Goal: Task Accomplishment & Management: Manage account settings

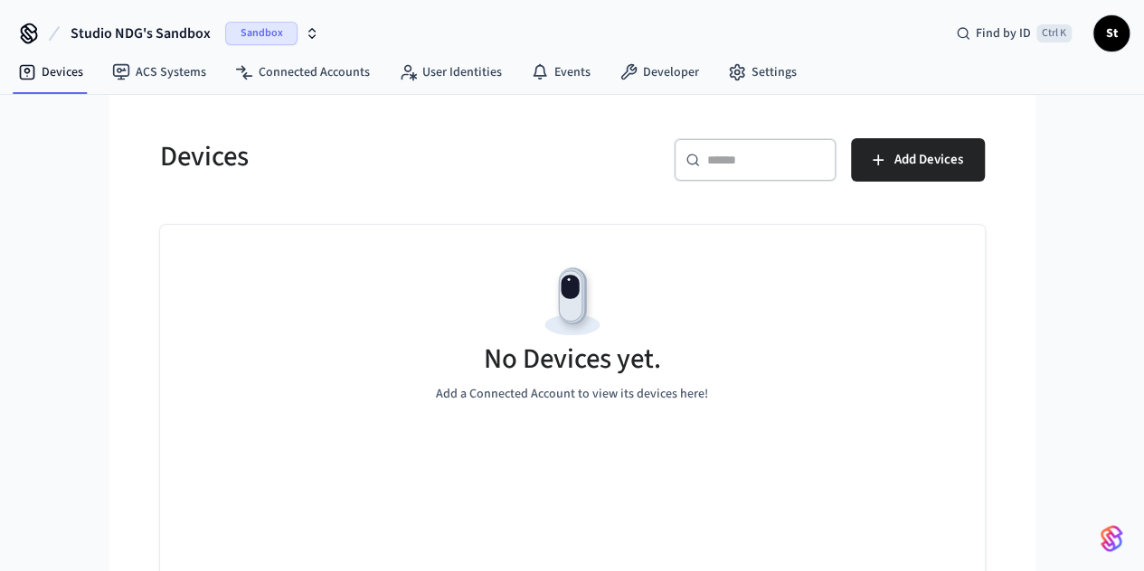
click at [275, 35] on span "Sandbox" at bounding box center [261, 34] width 72 height 24
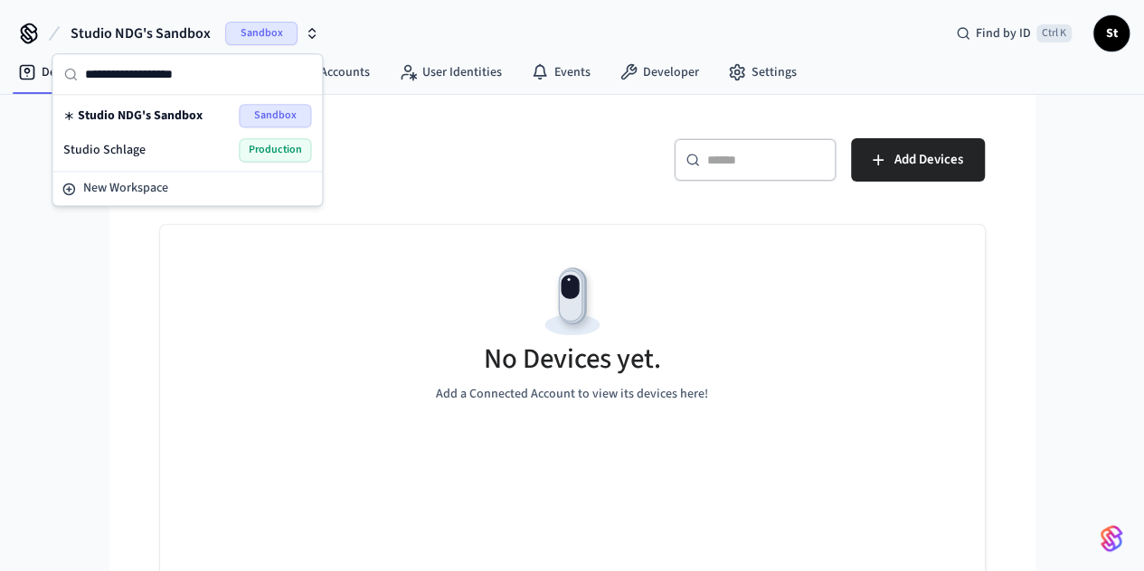
click at [183, 144] on div "Studio Schlage Production" at bounding box center [187, 150] width 248 height 24
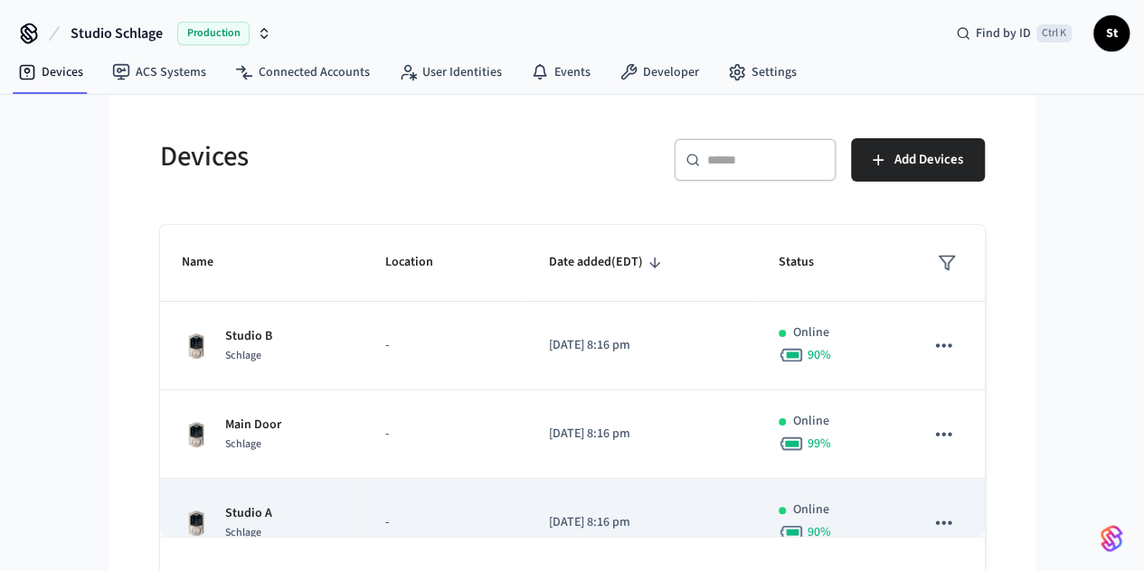
click at [307, 504] on td "Studio A Schlage" at bounding box center [261, 523] width 203 height 89
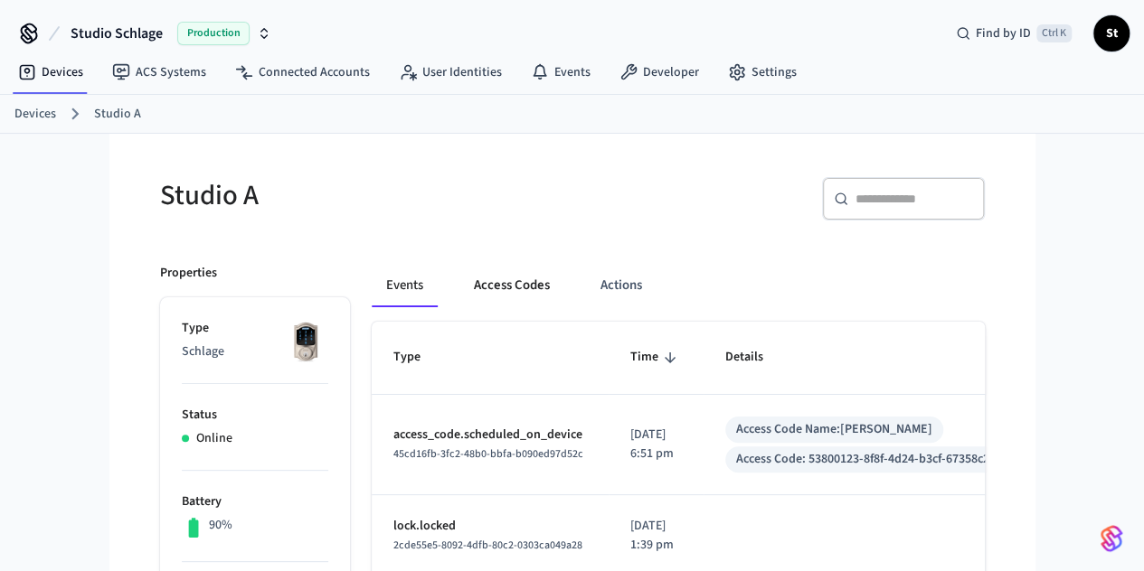
click at [459, 298] on button "Access Codes" at bounding box center [511, 285] width 105 height 43
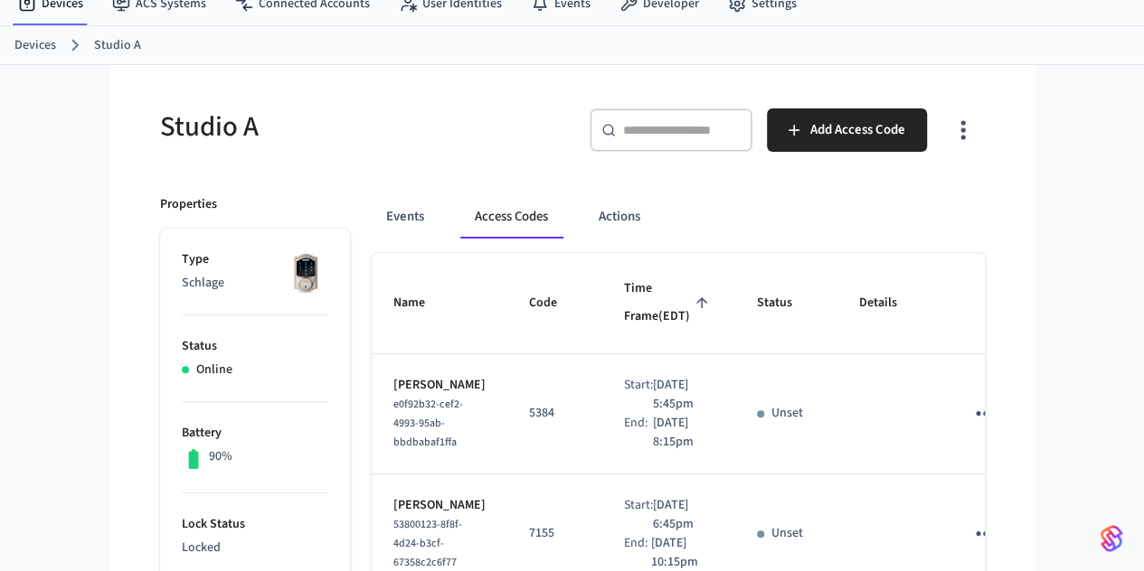
scroll to position [55, 0]
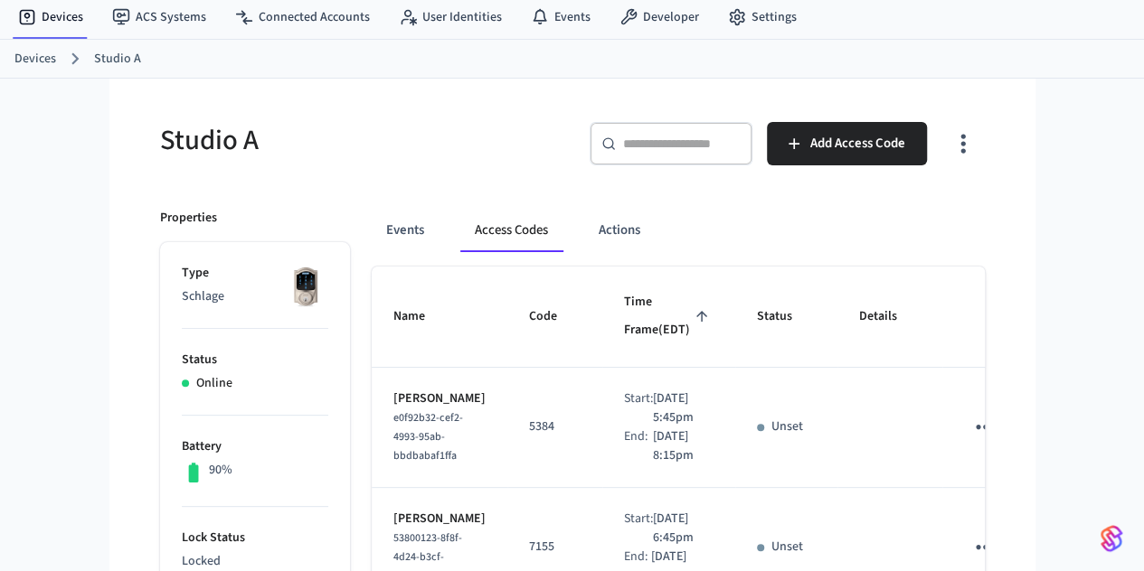
click at [36, 57] on link "Devices" at bounding box center [35, 59] width 42 height 19
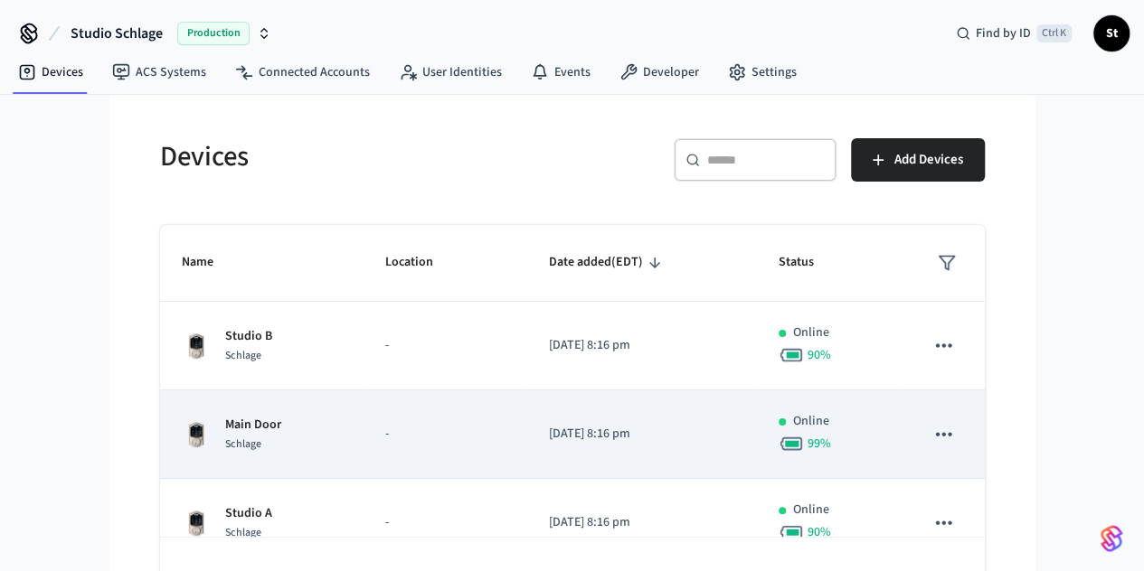
click at [297, 437] on td "Main Door Schlage" at bounding box center [261, 435] width 203 height 89
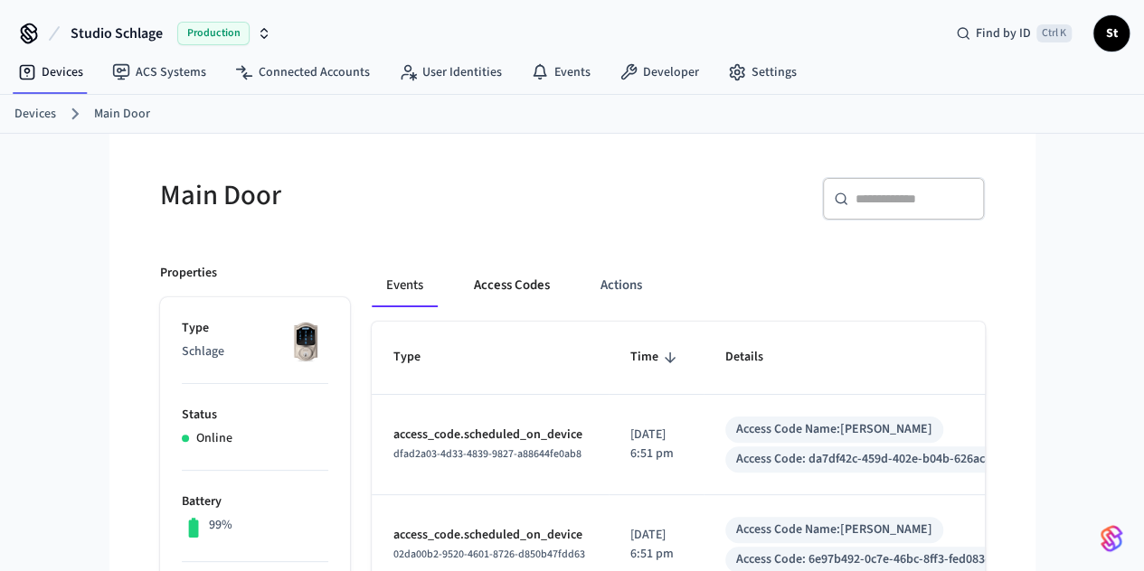
click at [459, 294] on button "Access Codes" at bounding box center [511, 285] width 105 height 43
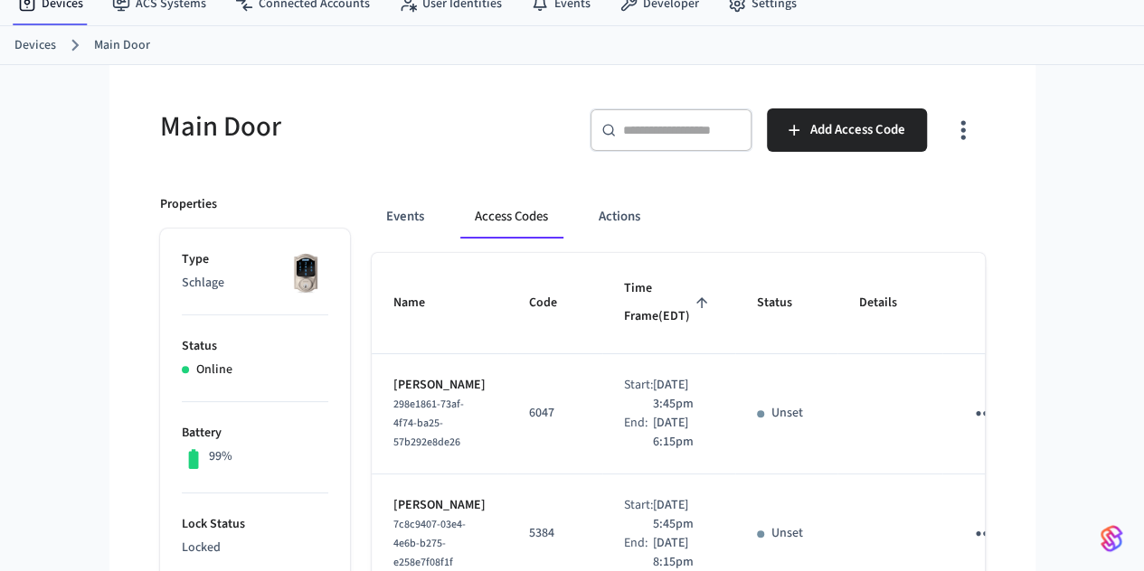
scroll to position [68, 0]
click at [19, 43] on link "Devices" at bounding box center [35, 46] width 42 height 19
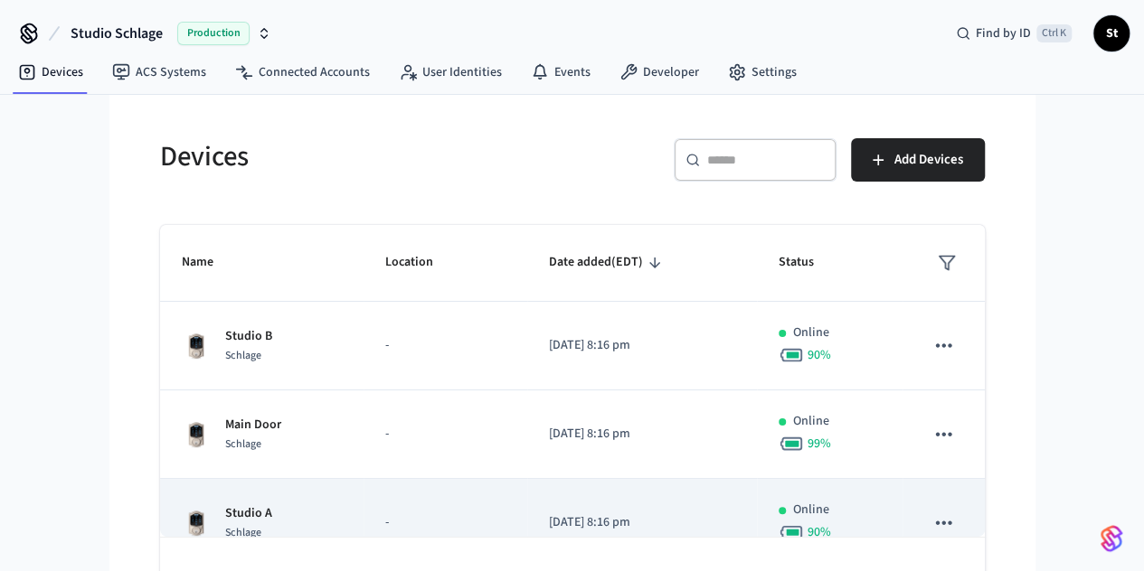
click at [385, 522] on p "-" at bounding box center [445, 523] width 120 height 19
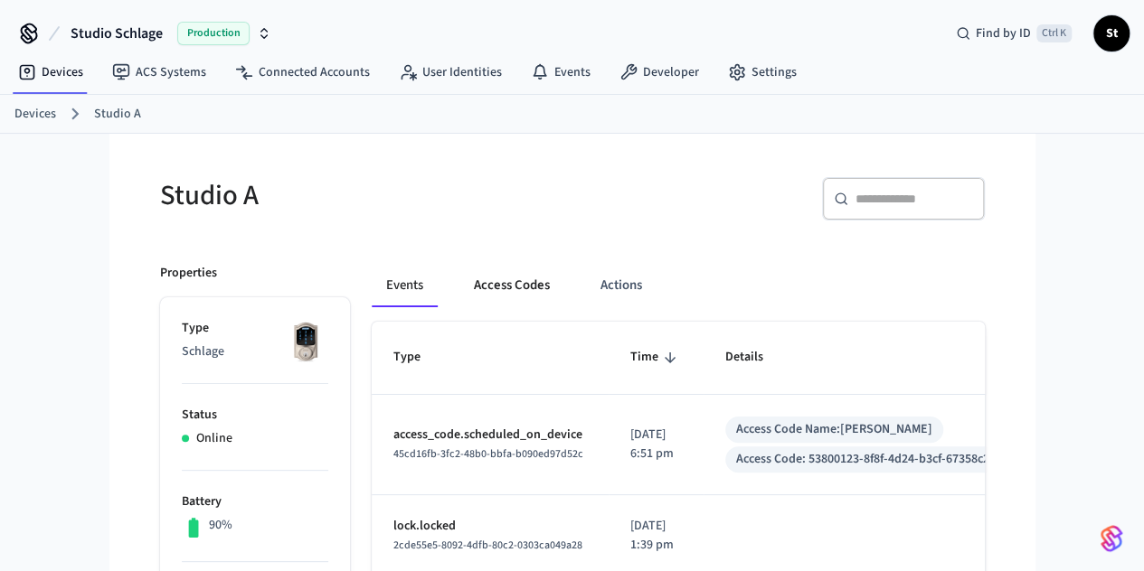
click at [459, 292] on button "Access Codes" at bounding box center [511, 285] width 105 height 43
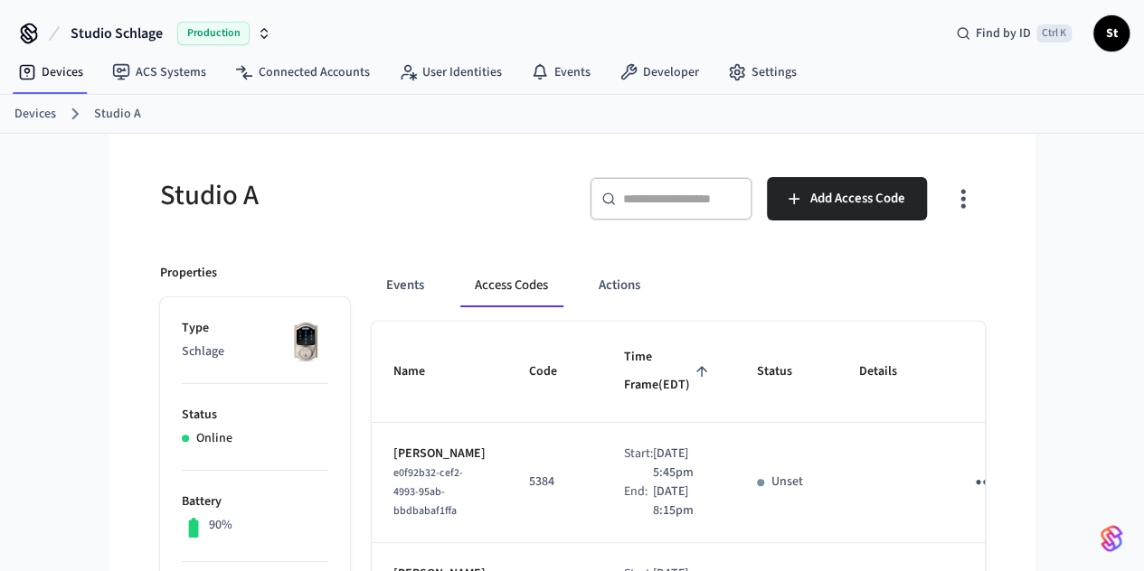
click at [49, 115] on link "Devices" at bounding box center [35, 114] width 42 height 19
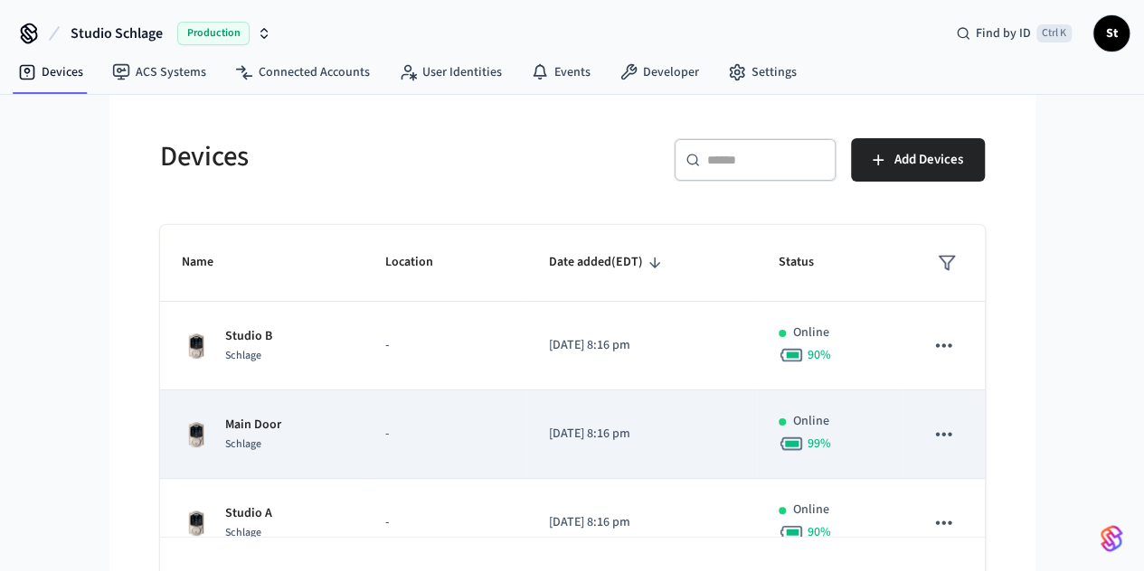
click at [250, 425] on div "Main Door Schlage" at bounding box center [262, 435] width 160 height 38
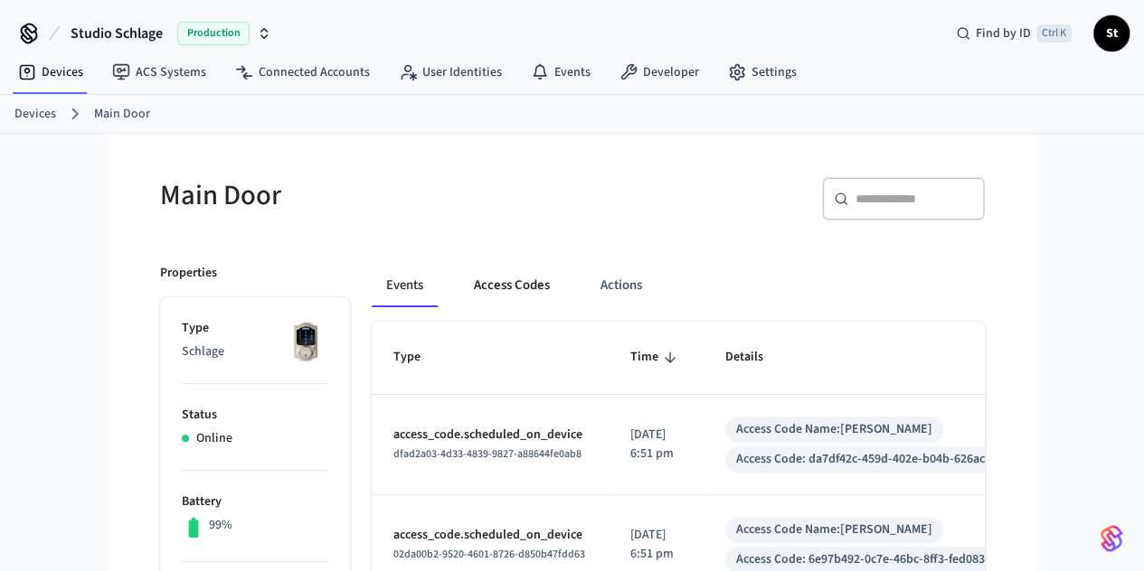
click at [459, 294] on button "Access Codes" at bounding box center [511, 285] width 105 height 43
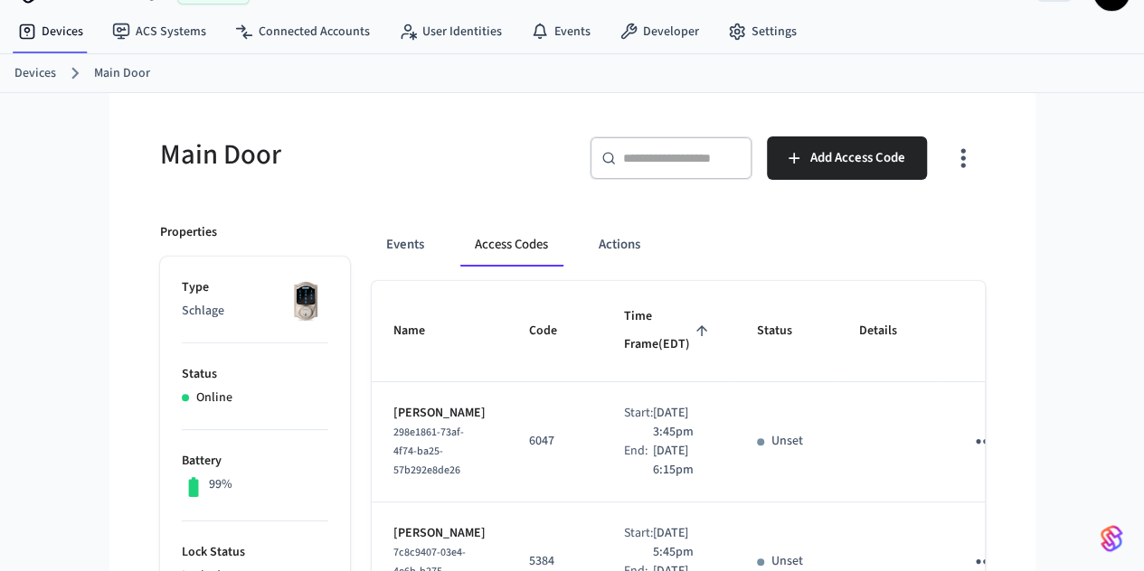
scroll to position [40, 0]
click at [33, 73] on link "Devices" at bounding box center [35, 74] width 42 height 19
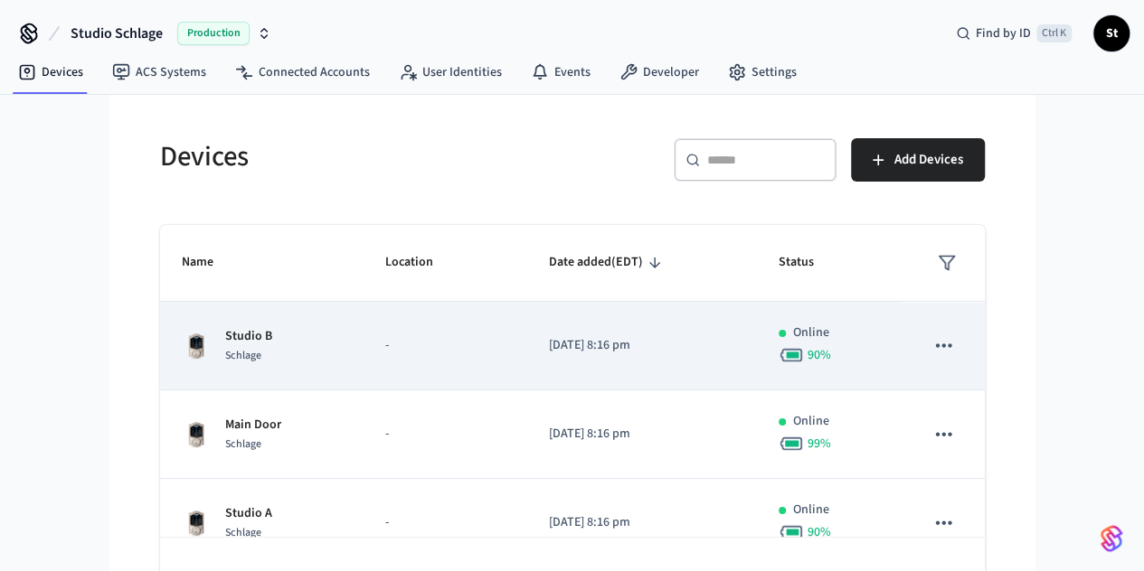
click at [240, 328] on div "Studio B Schlage" at bounding box center [262, 346] width 160 height 38
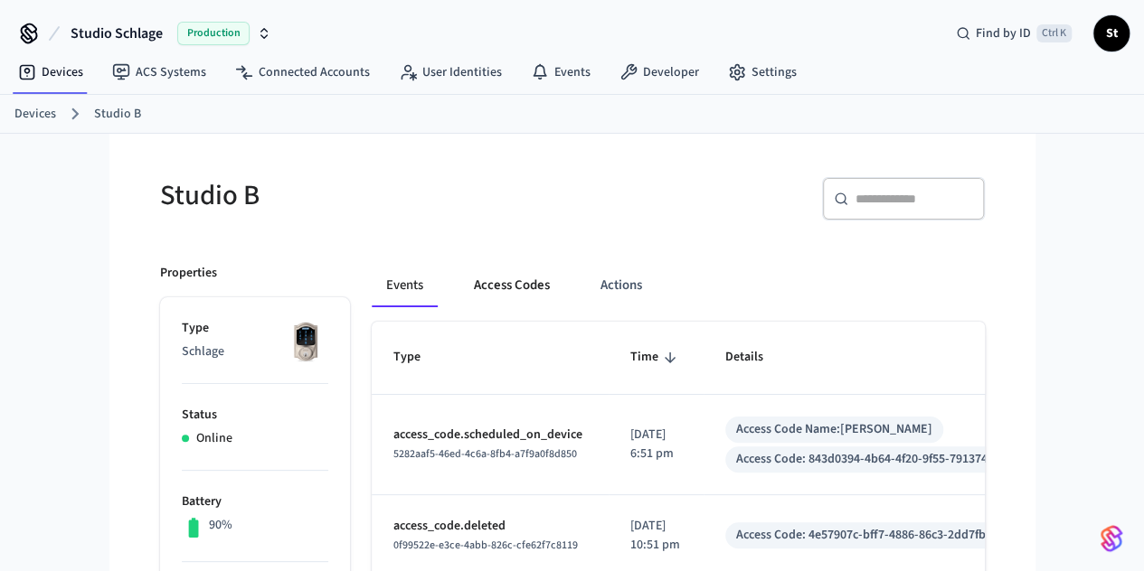
click at [470, 288] on button "Access Codes" at bounding box center [511, 285] width 105 height 43
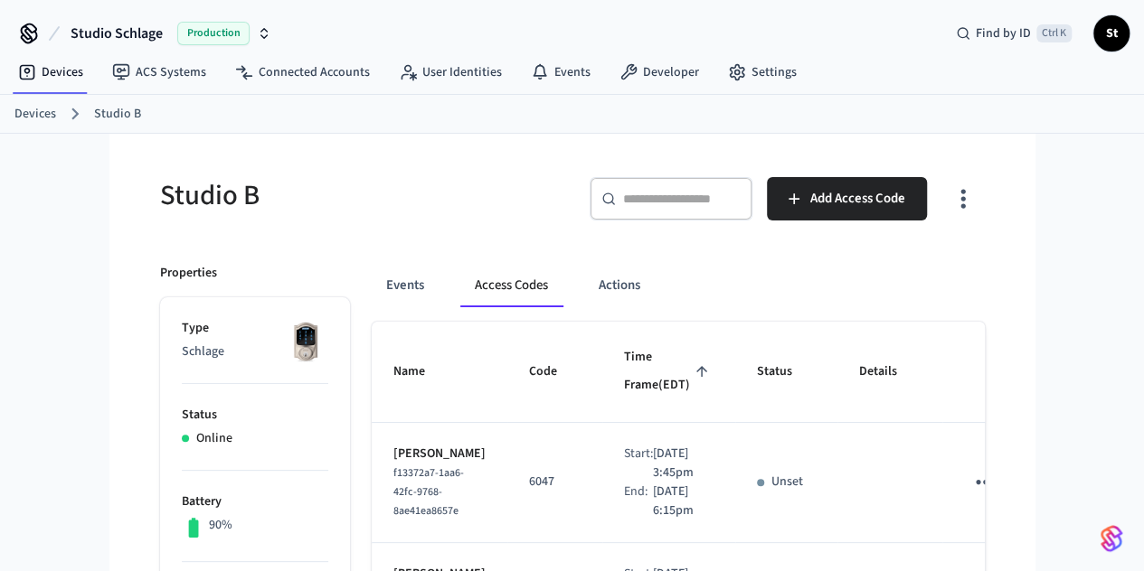
click at [29, 118] on link "Devices" at bounding box center [35, 114] width 42 height 19
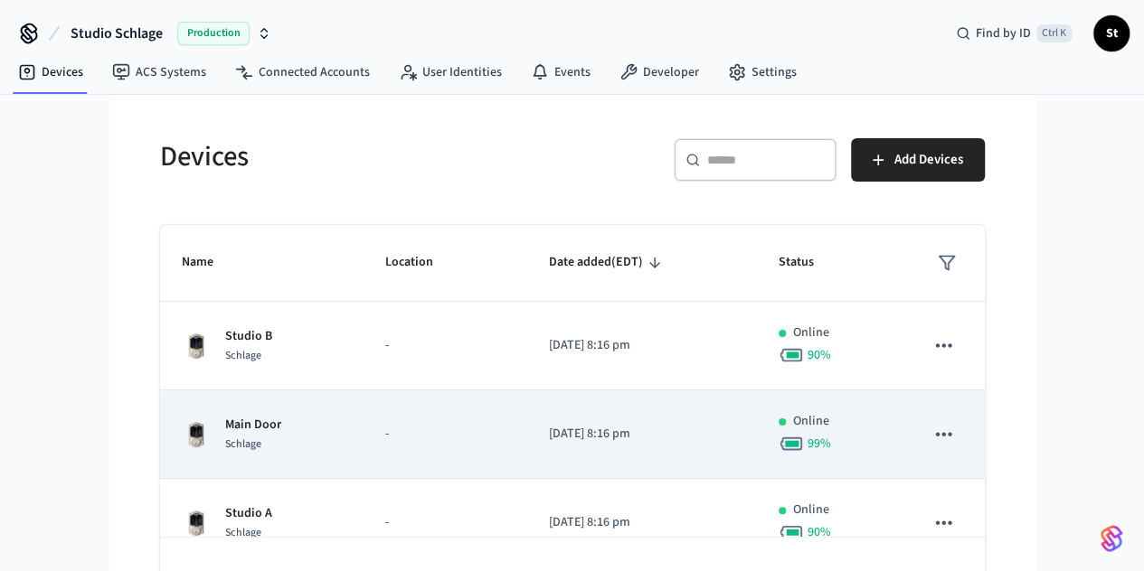
click at [210, 402] on td "Main Door Schlage" at bounding box center [261, 435] width 203 height 89
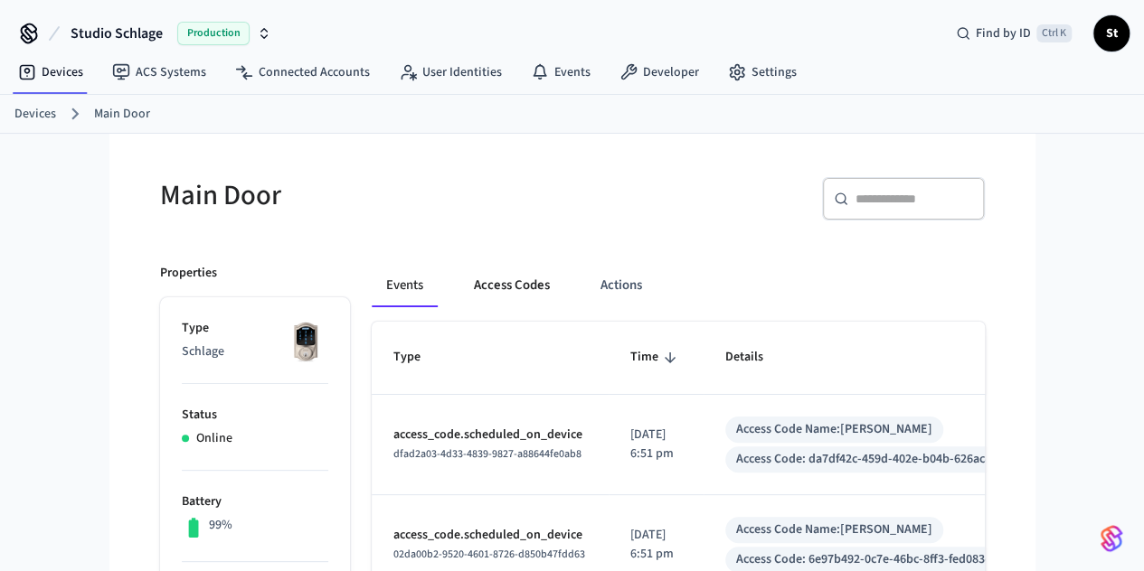
click at [459, 276] on button "Access Codes" at bounding box center [511, 285] width 105 height 43
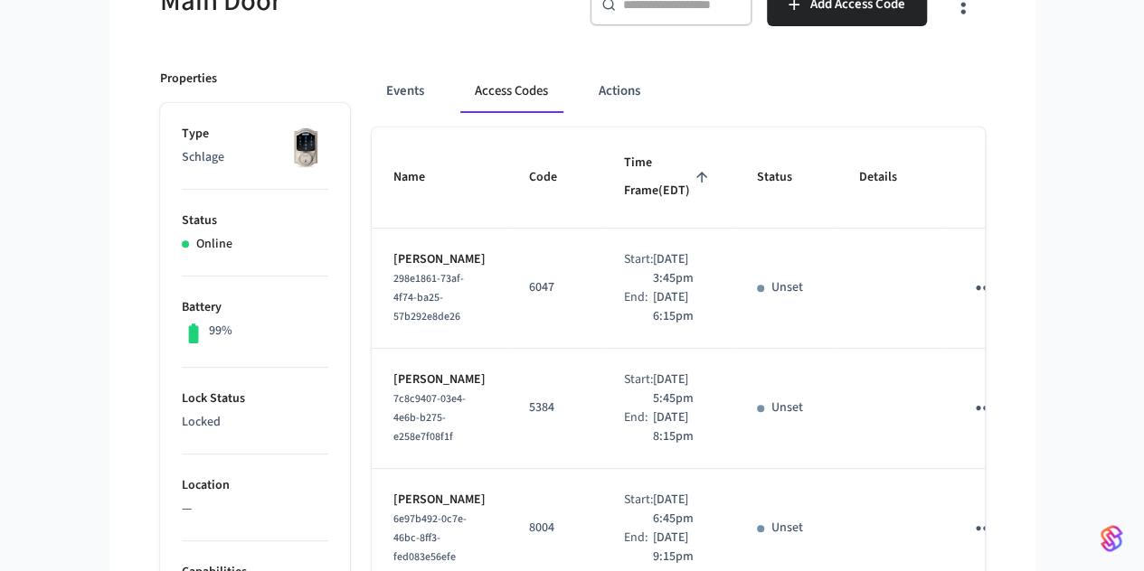
scroll to position [196, 0]
